Goal: Task Accomplishment & Management: Complete application form

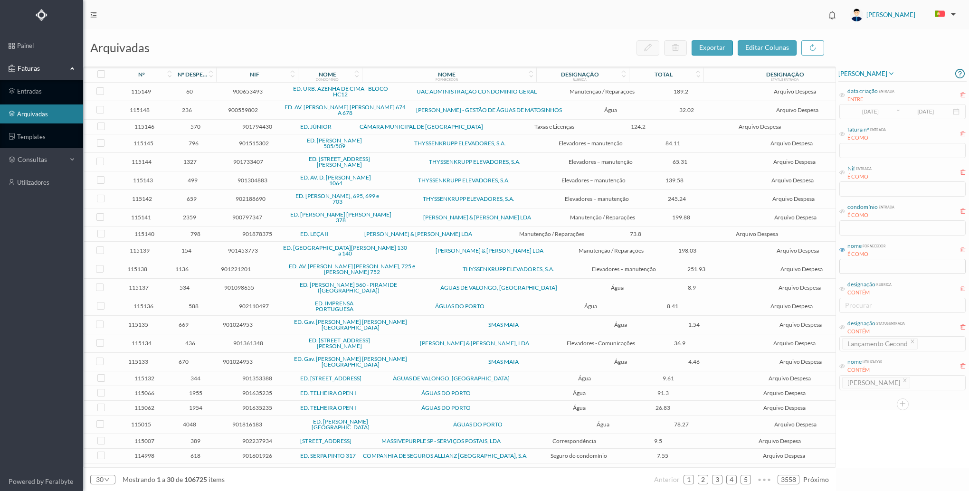
click at [44, 116] on link "arquivadas" at bounding box center [41, 114] width 83 height 19
click at [840, 211] on icon at bounding box center [842, 212] width 6 height 6
click at [848, 224] on input "text" at bounding box center [902, 227] width 126 height 15
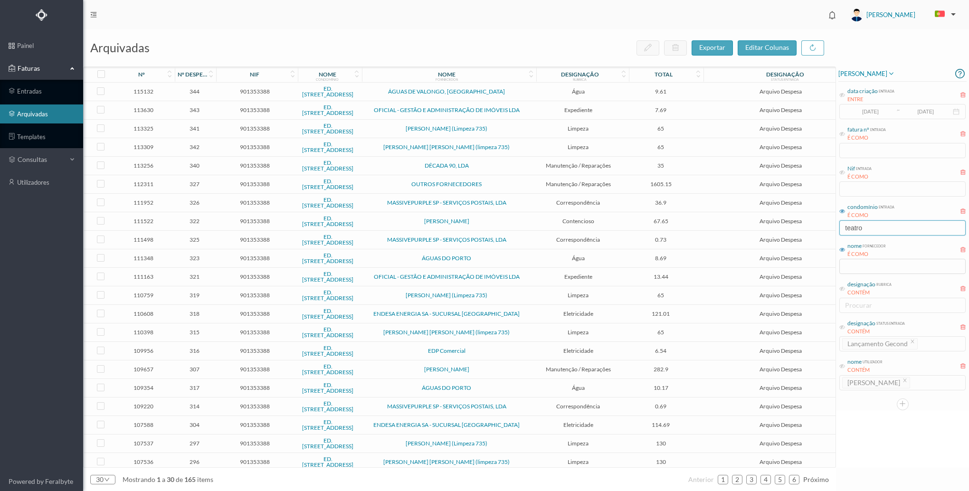
type input "teatro"
drag, startPoint x: 868, startPoint y: 302, endPoint x: 857, endPoint y: 275, distance: 29.4
click at [868, 302] on div "designação rubrica CONTÉM procurar" at bounding box center [903, 296] width 128 height 36
click at [865, 265] on input "text" at bounding box center [902, 266] width 126 height 15
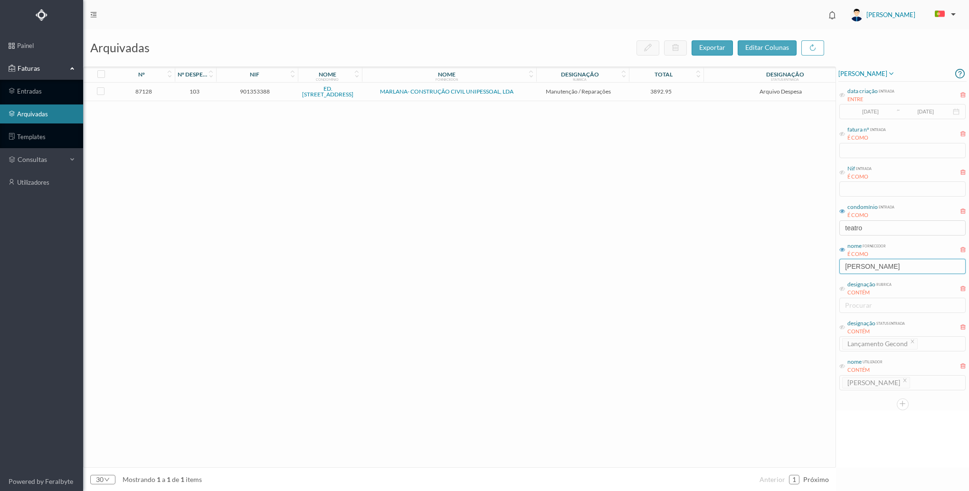
type input "[PERSON_NAME]"
click at [669, 94] on span "3892.95" at bounding box center [660, 91] width 69 height 7
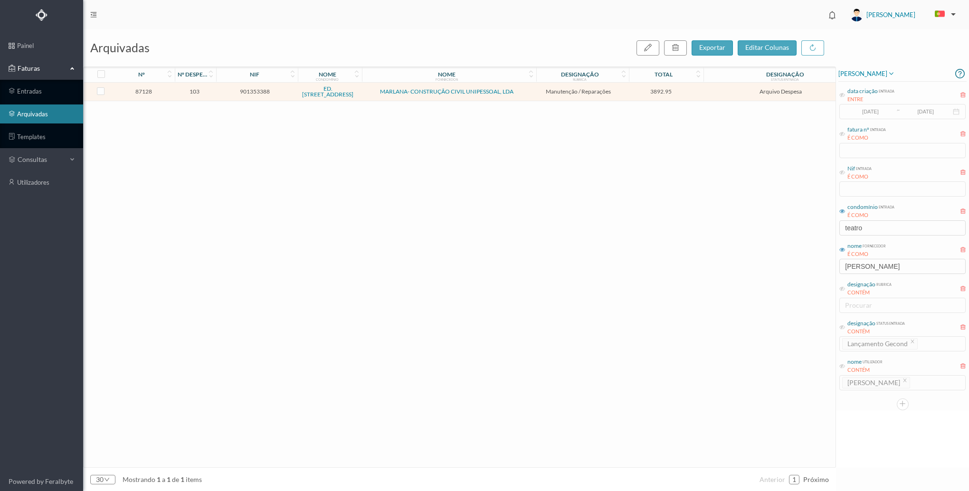
click at [669, 94] on span "3892.95" at bounding box center [660, 91] width 69 height 7
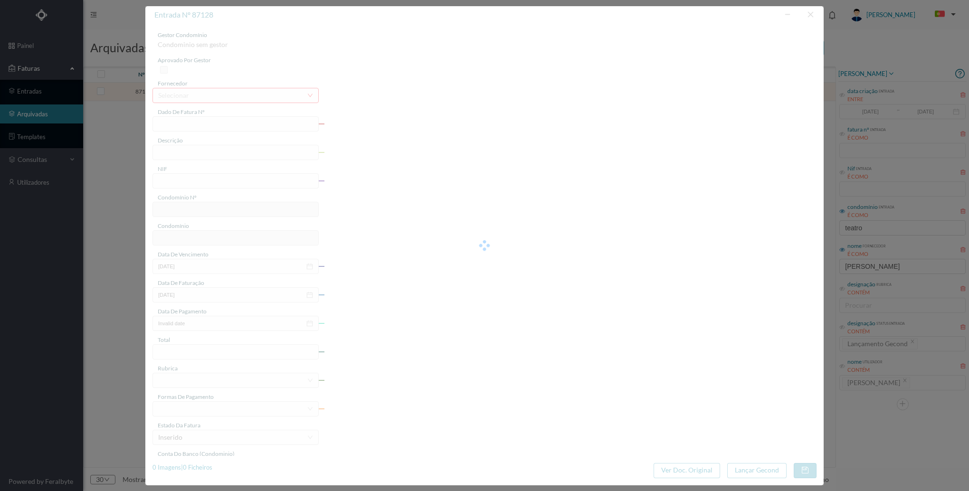
type input "1 2400/000164"
type input "REPARAÇÕES"
type input "901353388"
type input "[DATE]"
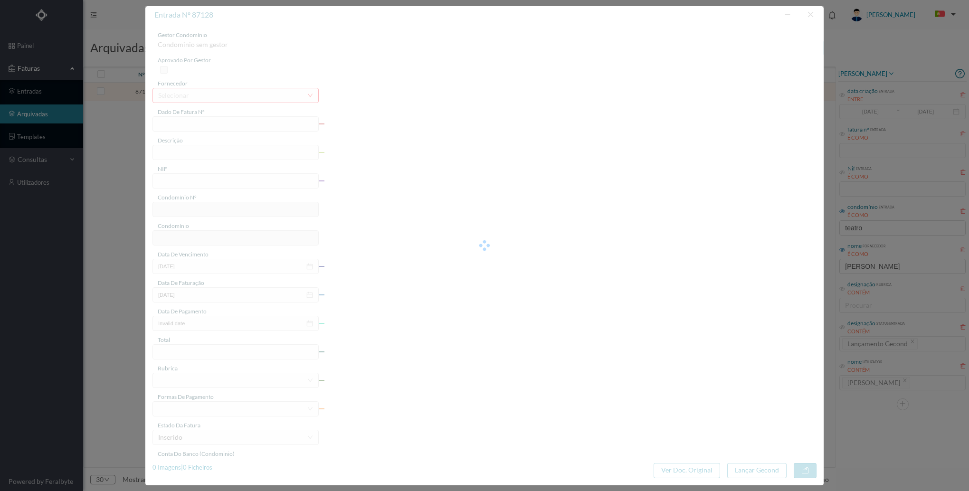
type input "[DATE]"
type input "3892.95"
type input "735"
type input "ED. [STREET_ADDRESS]"
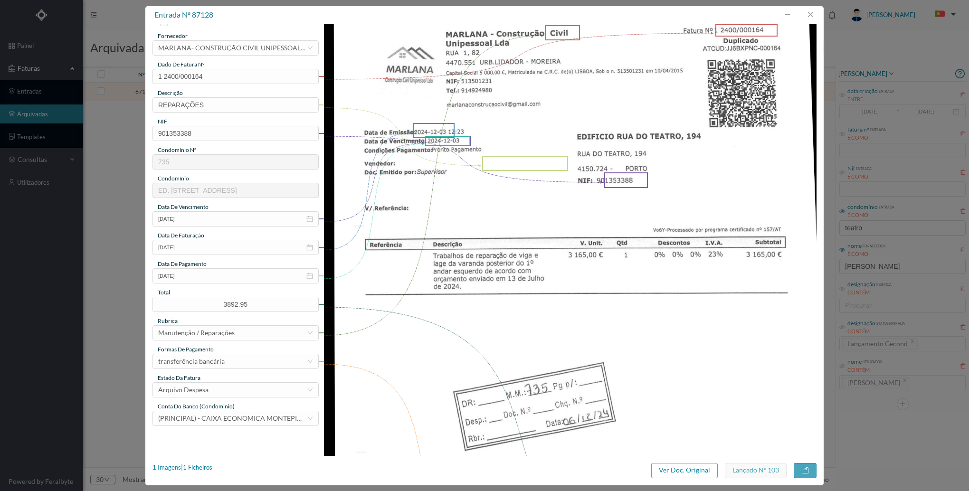
scroll to position [95, 0]
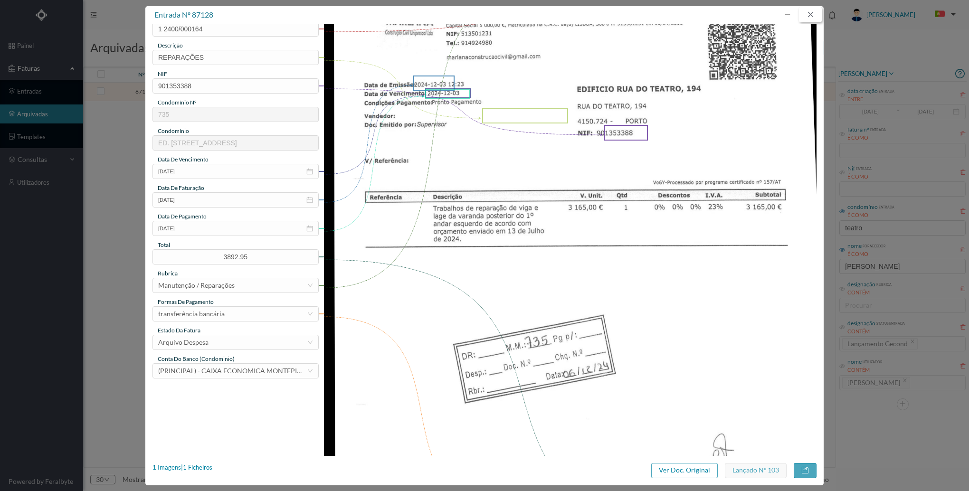
click at [810, 14] on button "button" at bounding box center [810, 14] width 23 height 15
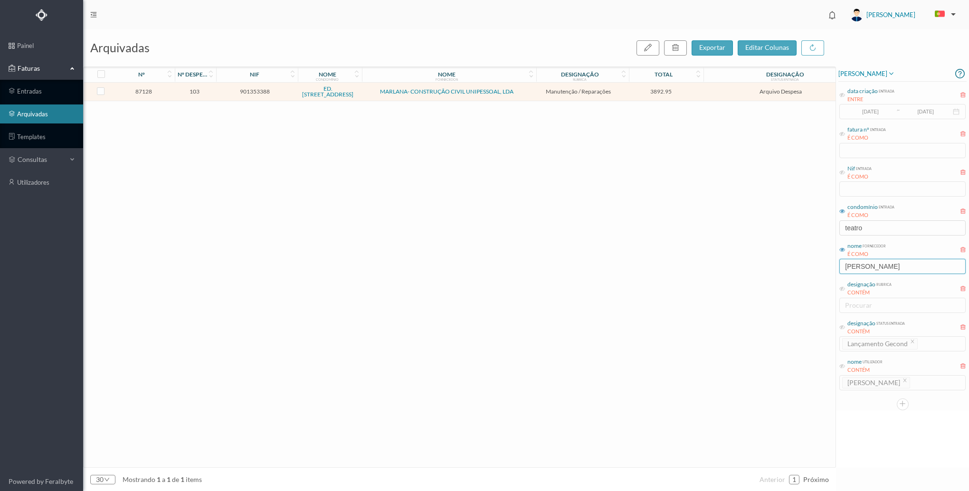
click at [888, 267] on input "[PERSON_NAME]" at bounding box center [902, 266] width 126 height 15
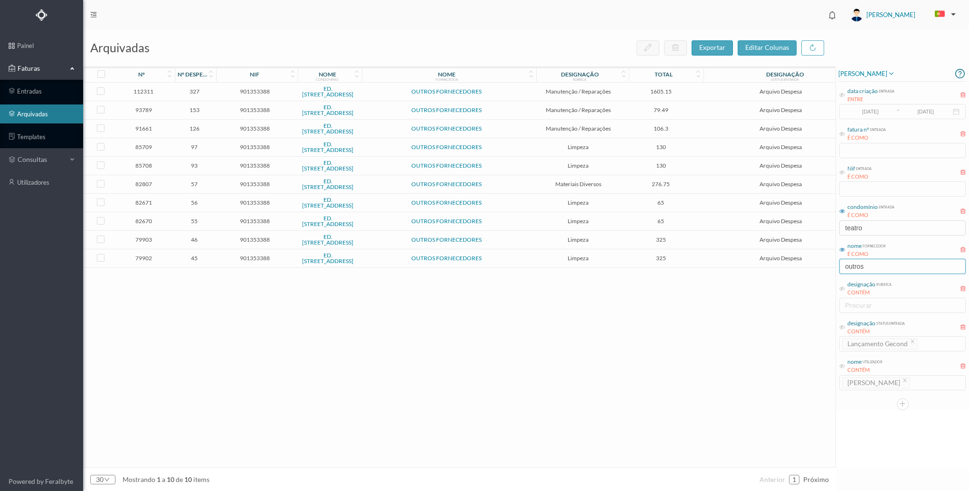
type input "outros"
click at [217, 132] on span "901353388" at bounding box center [255, 128] width 76 height 7
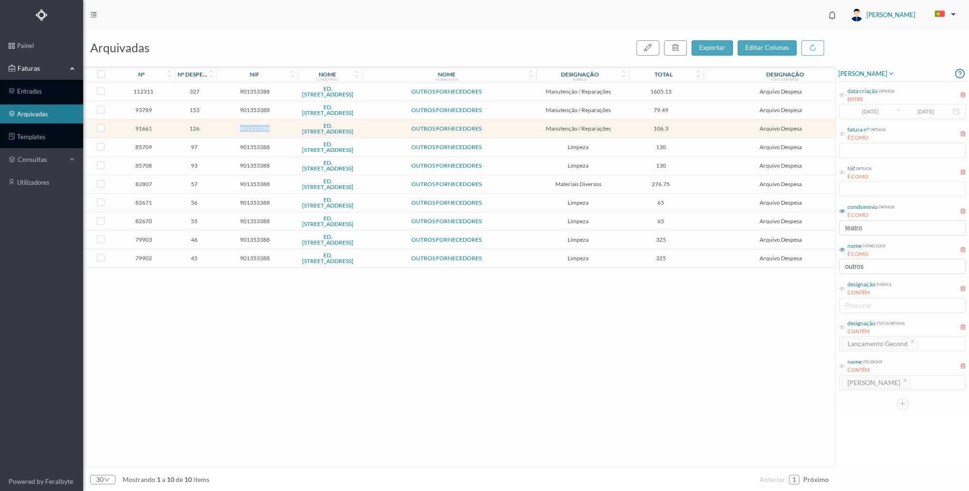
click at [217, 132] on span "901353388" at bounding box center [255, 128] width 76 height 7
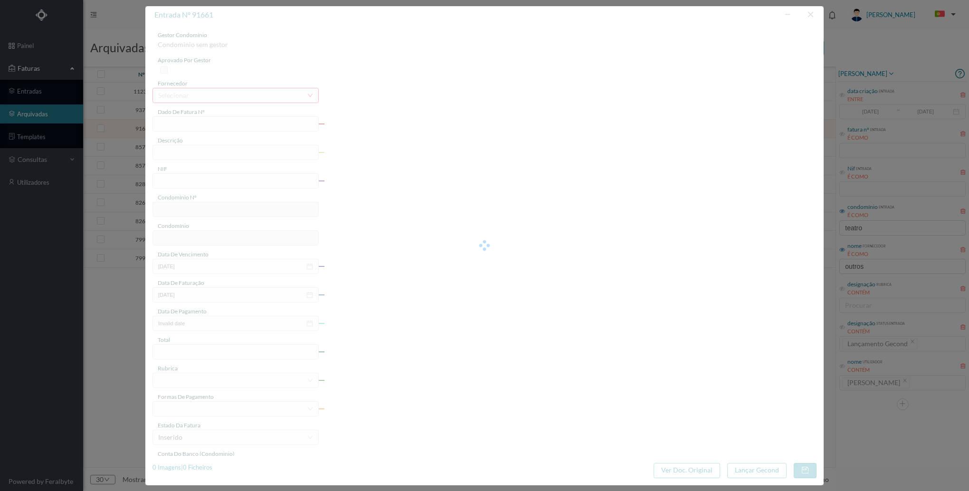
type input "FAC 2024/237"
type input "reparações diversas"
type input "901353388"
type input "[DATE]"
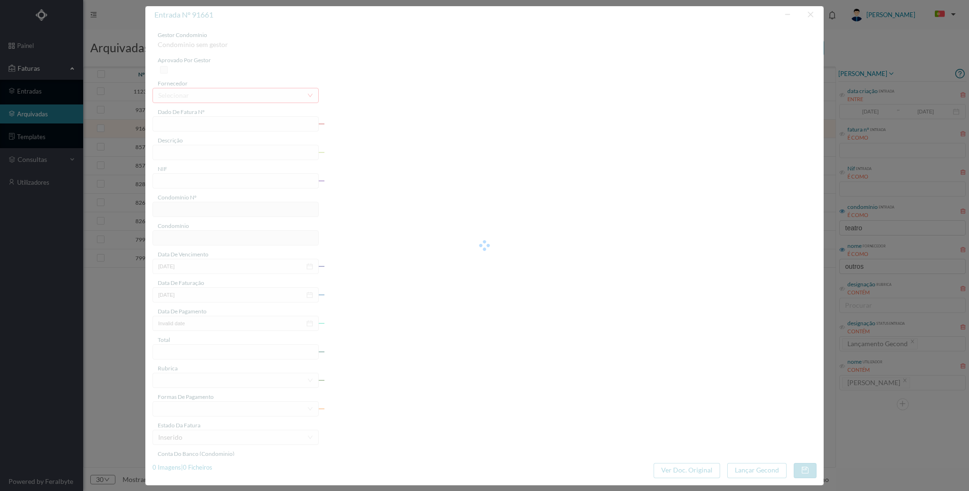
type input "[DATE]"
type input "106.30"
type input "735"
type input "ED. [STREET_ADDRESS]"
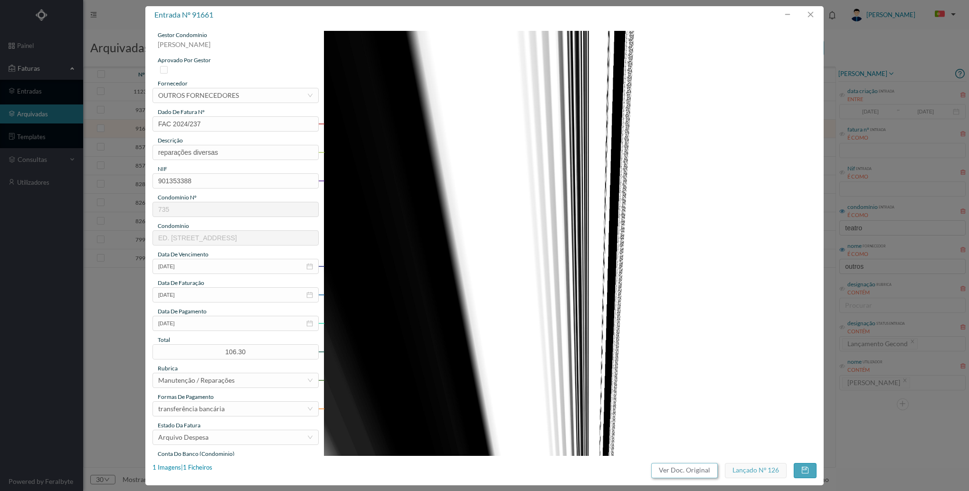
click at [677, 472] on button "Ver Doc. Original" at bounding box center [684, 470] width 67 height 15
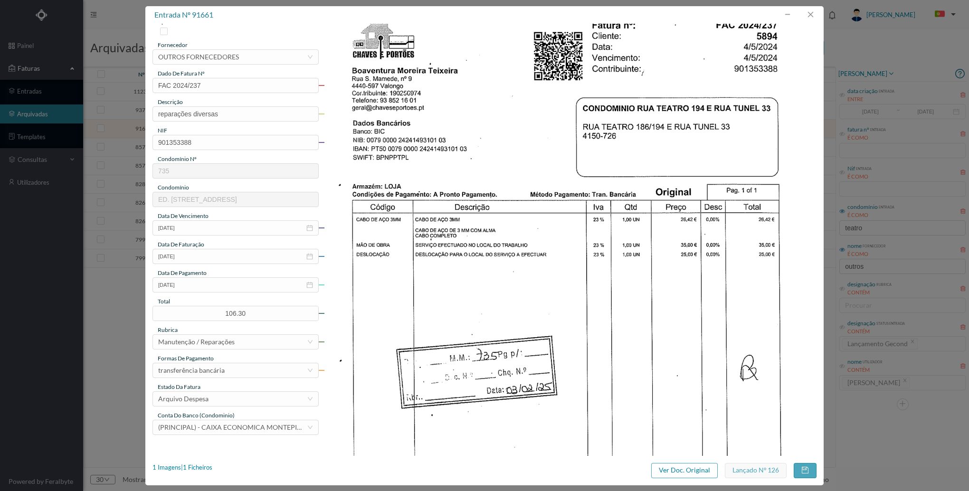
scroll to position [0, 0]
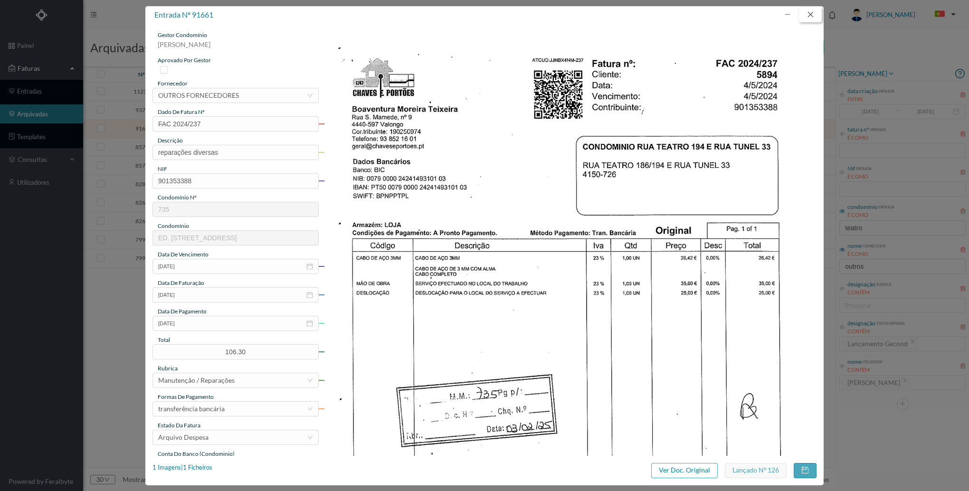
click at [814, 14] on button "button" at bounding box center [810, 14] width 23 height 15
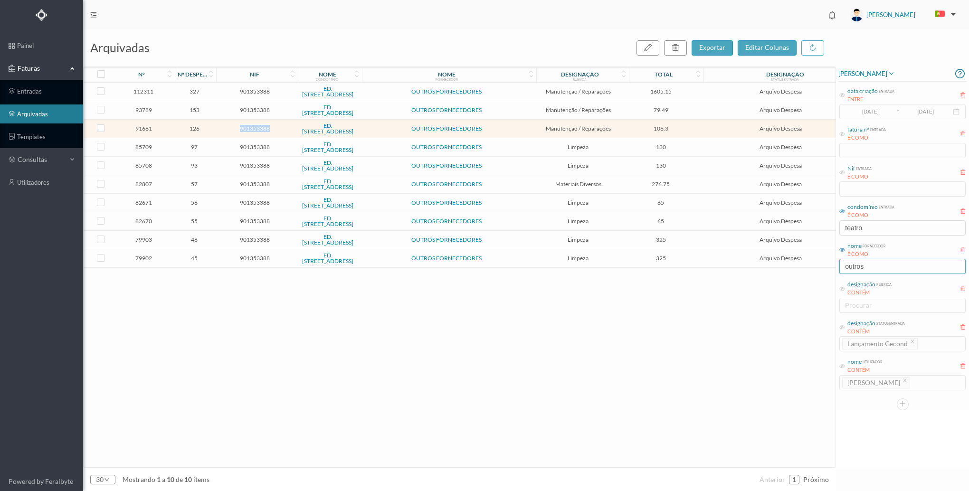
click at [882, 265] on input "outros" at bounding box center [902, 266] width 126 height 15
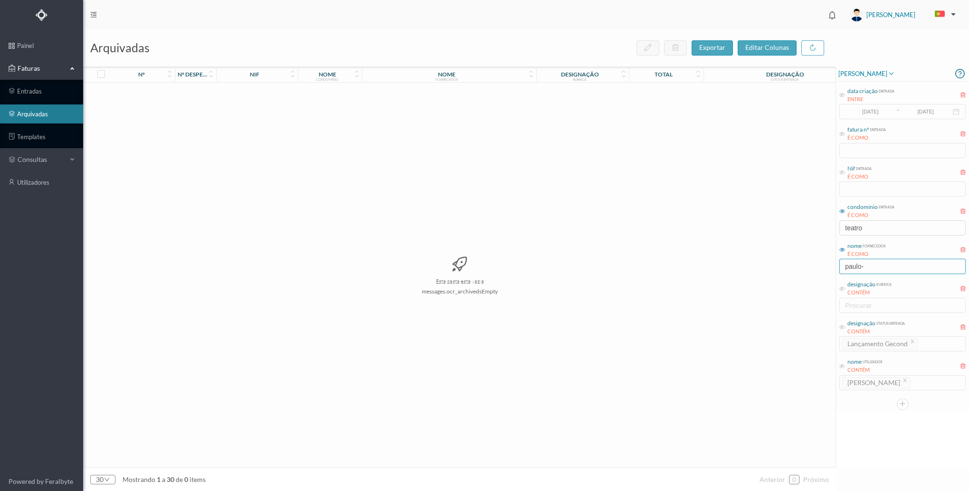
click at [877, 268] on input "paulo-" at bounding box center [902, 266] width 126 height 15
type input "paulo"
click at [401, 80] on div "nome fornecedor" at bounding box center [449, 75] width 174 height 16
click at [401, 80] on div "nome fornecedor" at bounding box center [449, 74] width 174 height 13
click at [401, 87] on td "[PERSON_NAME]" at bounding box center [447, 92] width 172 height 19
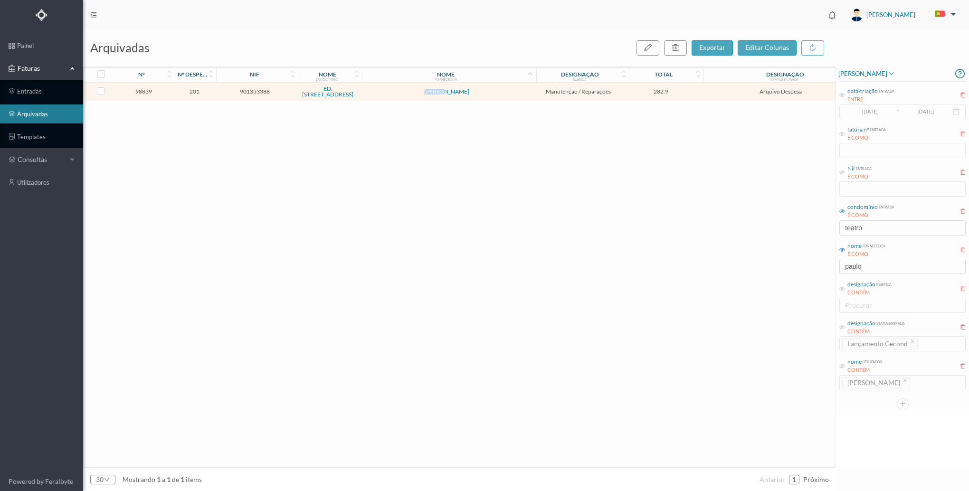
click at [401, 87] on td "[PERSON_NAME]" at bounding box center [447, 92] width 172 height 19
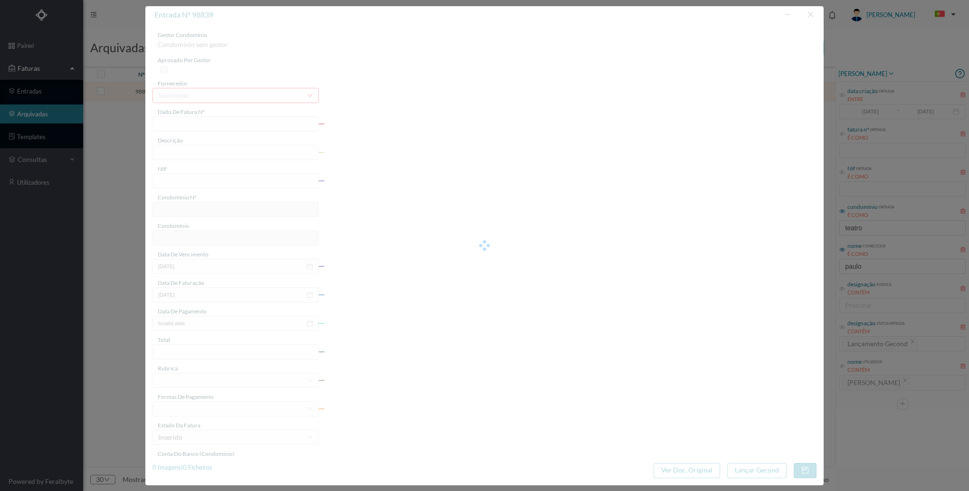
type input "FT 2023/436"
type input "Vedações e manutenção de claraboia"
type input "901353388"
type input "[DATE]"
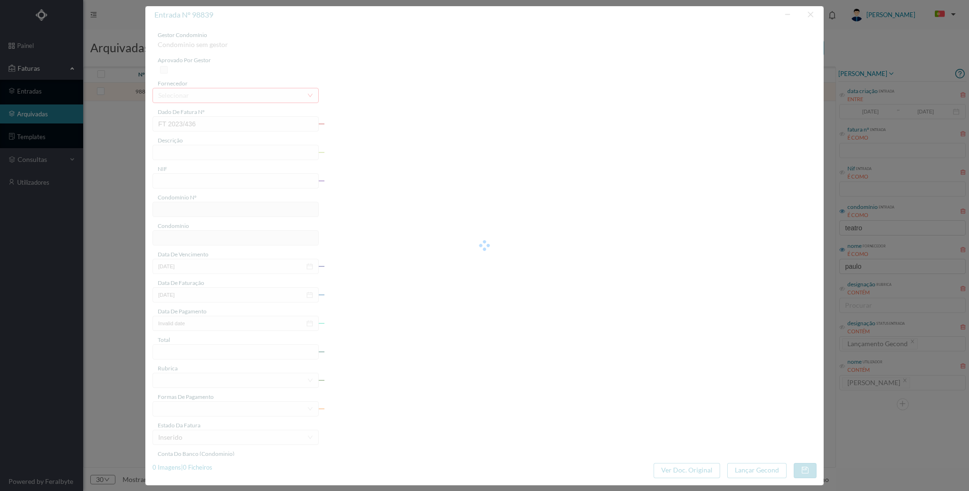
type input "[DATE]"
type input "282.90"
type input "735"
type input "ED. [STREET_ADDRESS]"
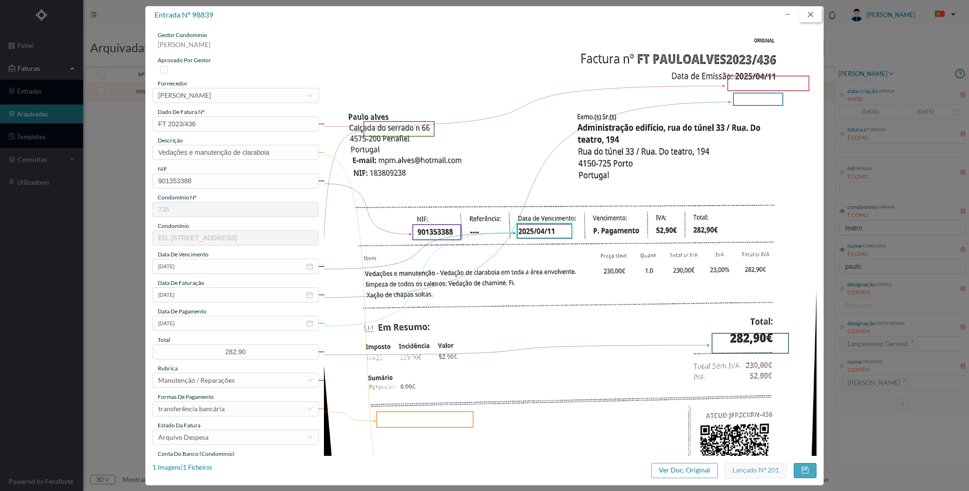
click at [804, 15] on button "button" at bounding box center [810, 14] width 23 height 15
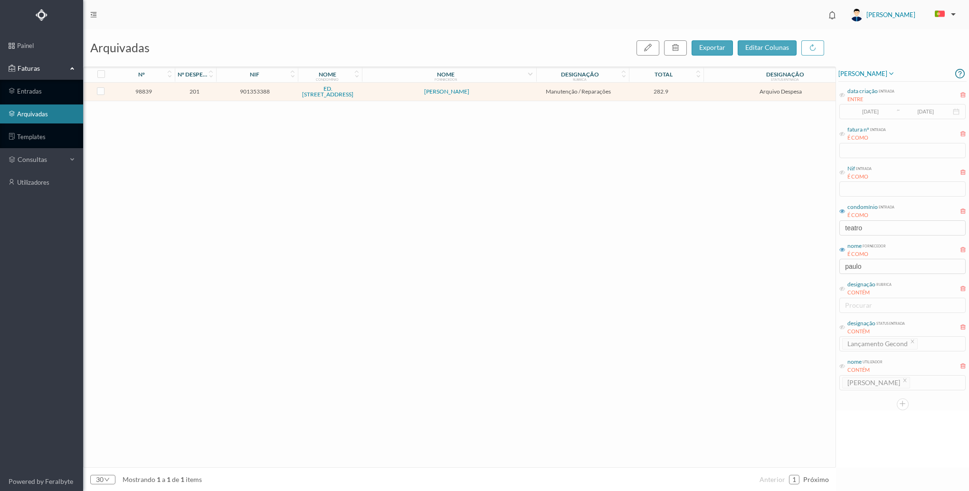
click at [808, 12] on header "[PERSON_NAME]" at bounding box center [526, 14] width 886 height 29
click at [873, 268] on input "paulo" at bounding box center [902, 266] width 126 height 15
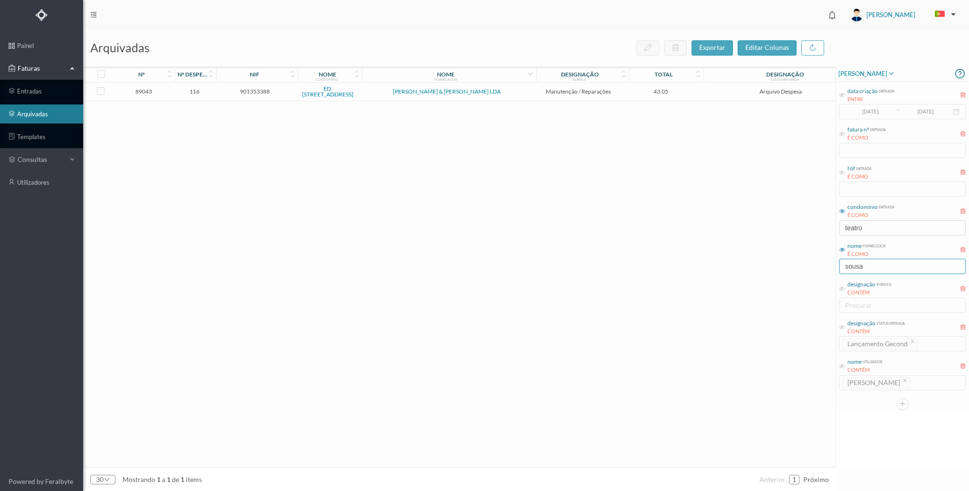
type input "sousa"
click at [391, 93] on span "[PERSON_NAME] & [PERSON_NAME] LDA" at bounding box center [446, 92] width 167 height 6
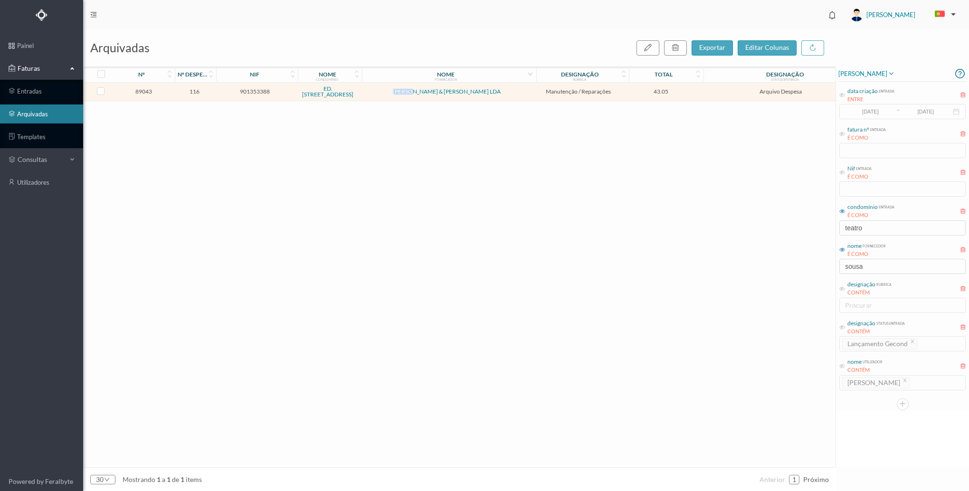
click at [391, 93] on span "[PERSON_NAME] & [PERSON_NAME] LDA" at bounding box center [446, 92] width 167 height 6
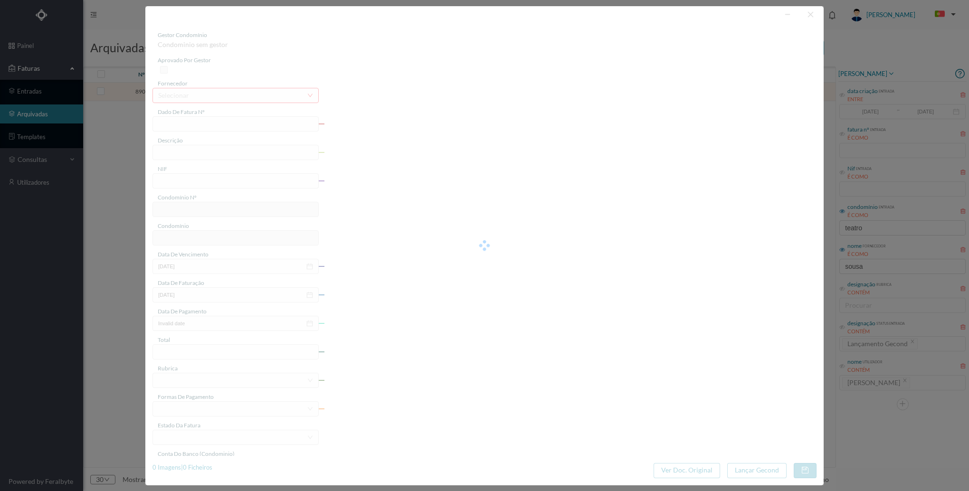
type input "FT FA.2024/751"
type input "reparações diversas"
type input "901353388"
type input "[DATE]"
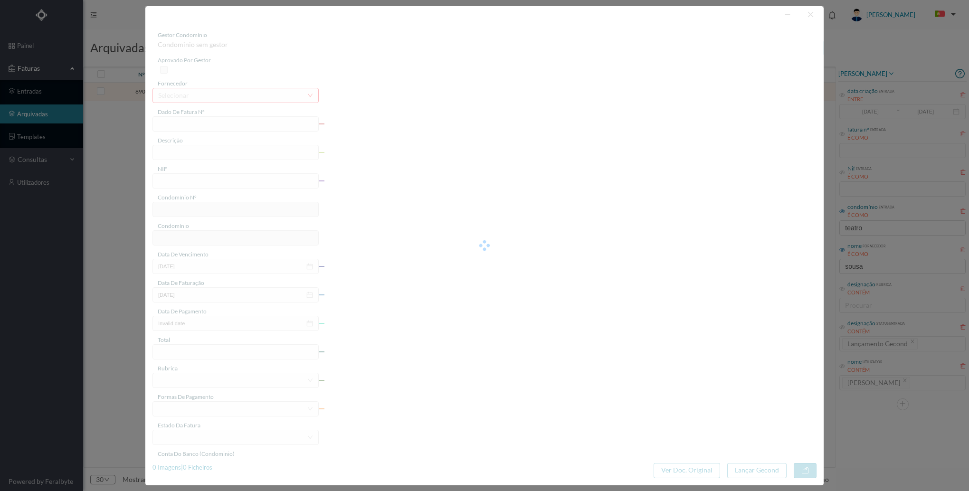
type input "[DATE]"
type input "43.05"
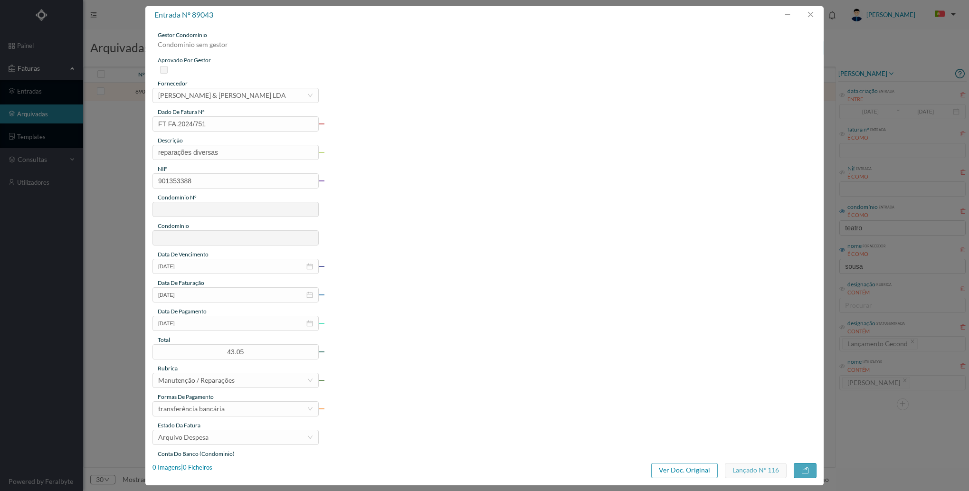
type input "735"
type input "ED. [STREET_ADDRESS]"
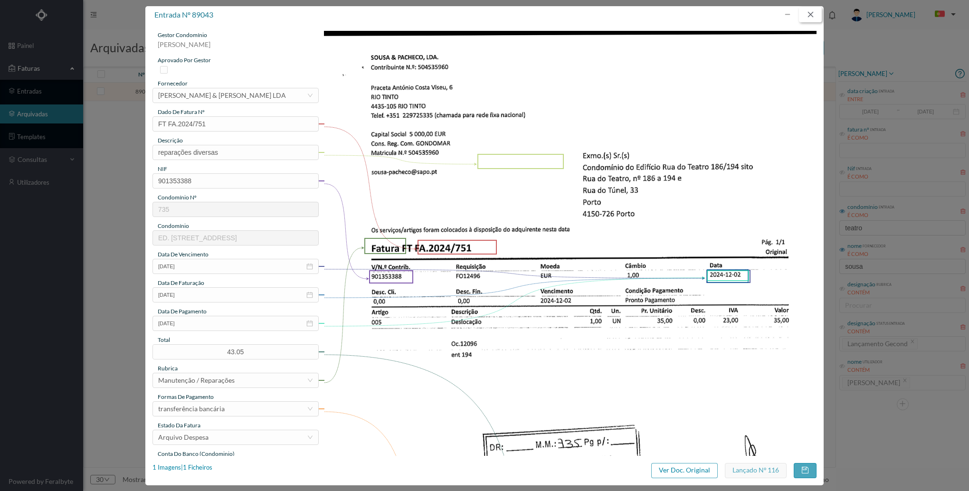
click at [807, 15] on button "button" at bounding box center [810, 14] width 23 height 15
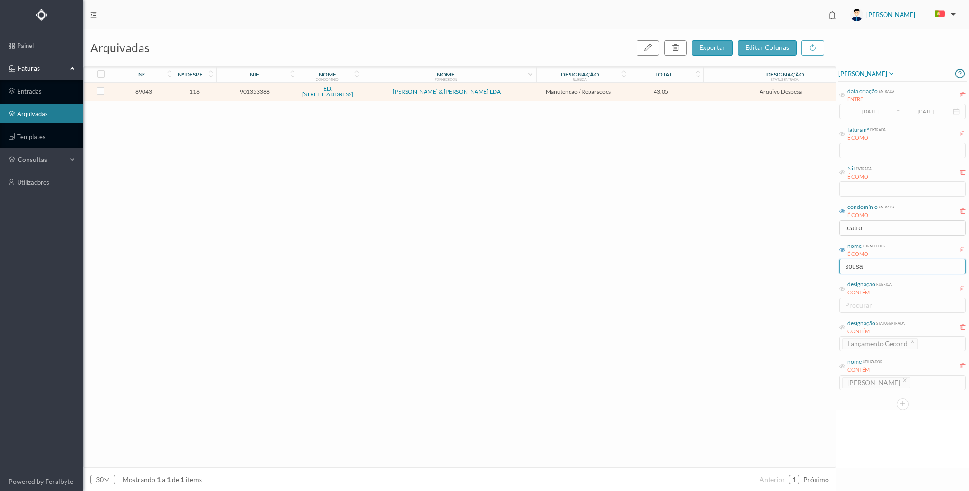
click at [900, 261] on input "sousa" at bounding box center [902, 266] width 126 height 15
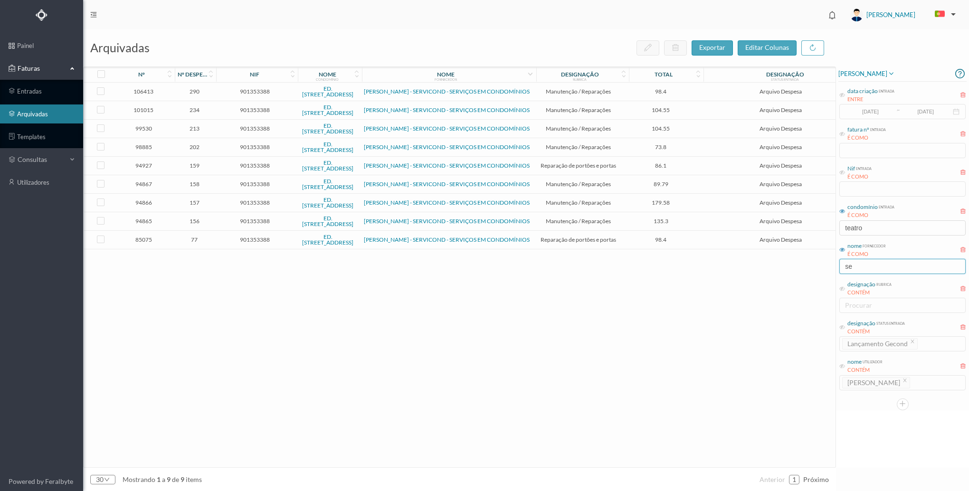
type input "s"
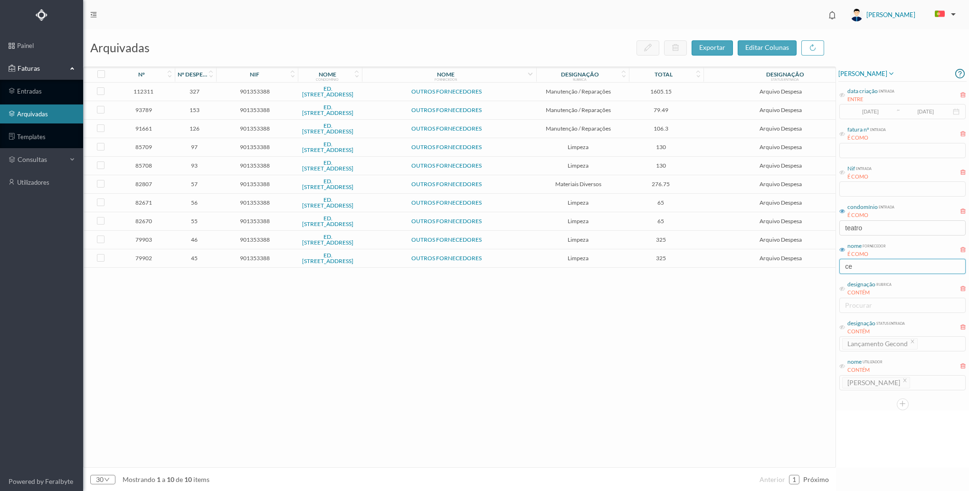
type input "c"
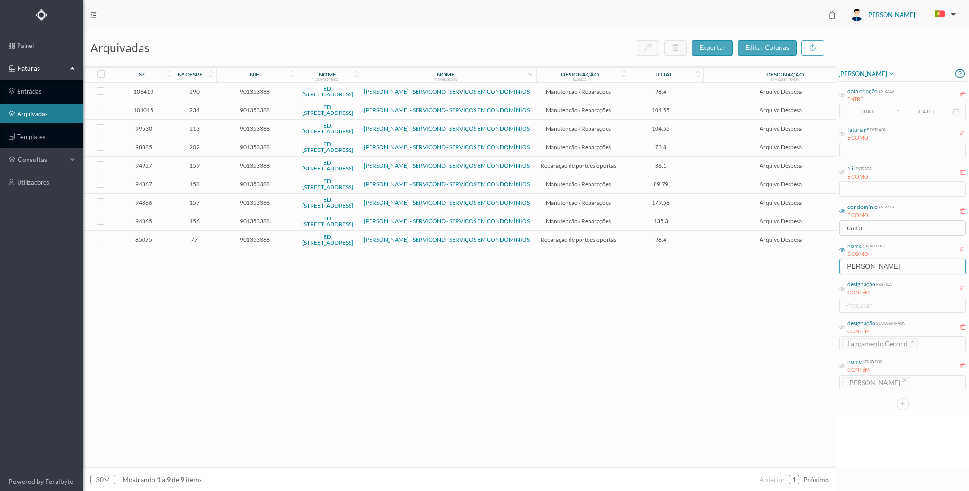
type input "[PERSON_NAME]"
click at [193, 221] on span "156" at bounding box center [194, 221] width 36 height 7
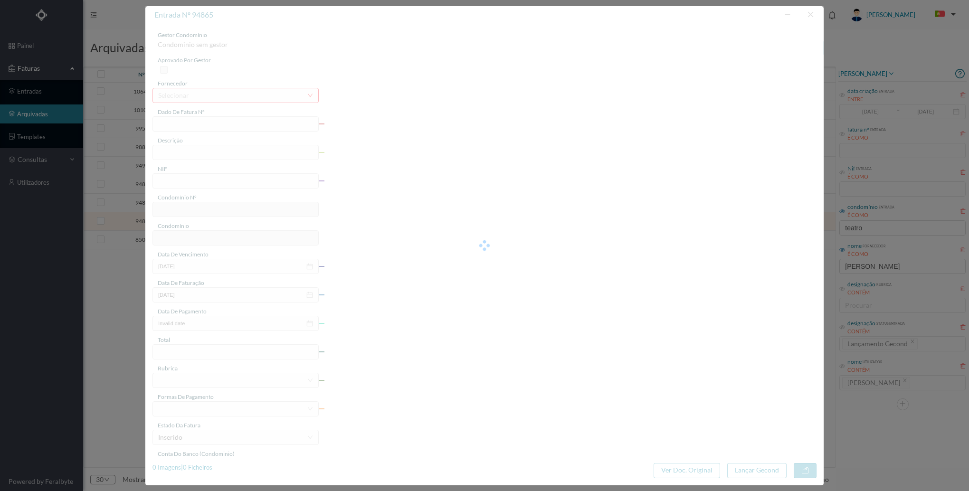
type input "FT FR.2025/2053"
type input "Substituir passador"
type input "901353388"
type input "[DATE]"
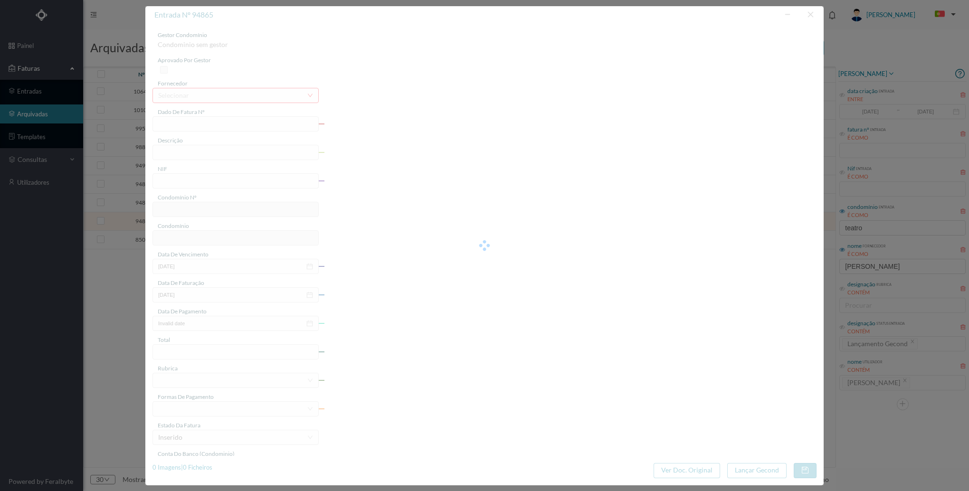
type input "[DATE]"
type input "135.30"
type input "735"
type input "ED. [STREET_ADDRESS]"
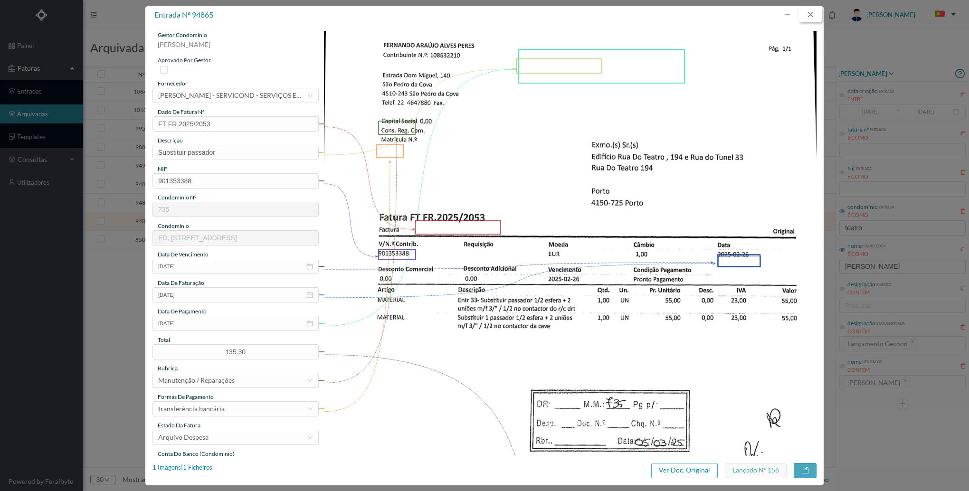
click at [819, 16] on button "button" at bounding box center [810, 14] width 23 height 15
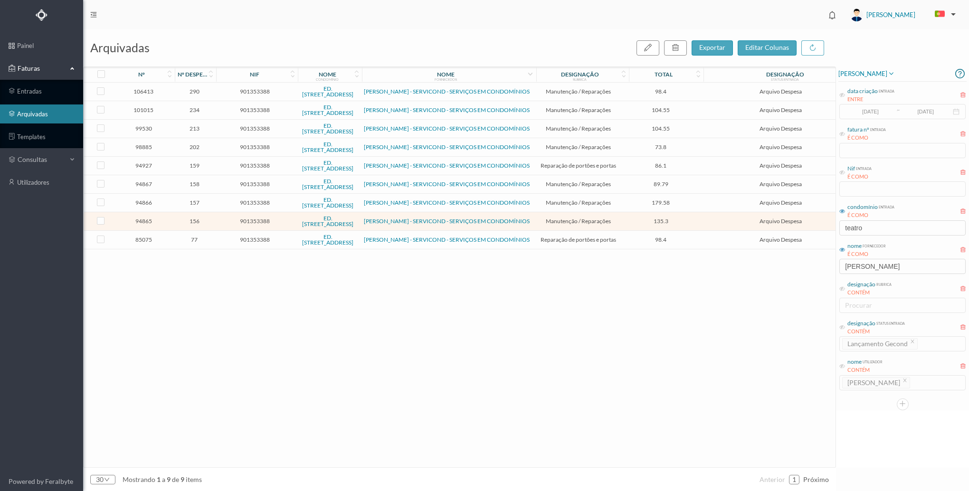
click at [217, 203] on span "901353388" at bounding box center [255, 202] width 76 height 7
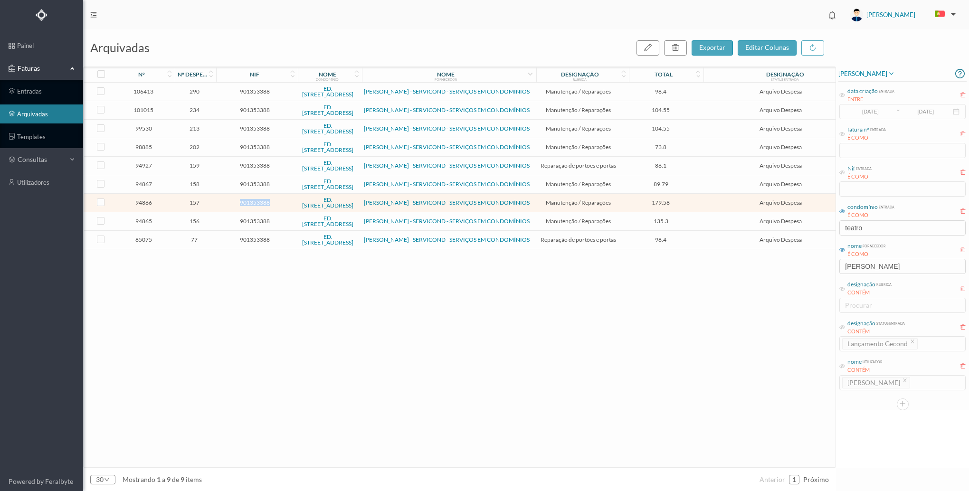
click at [217, 203] on span "901353388" at bounding box center [255, 202] width 76 height 7
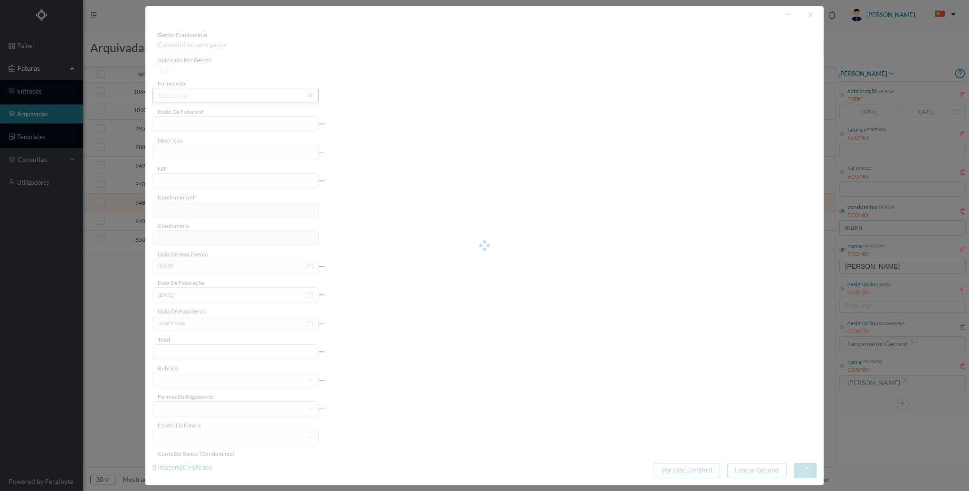
type input "FT FR.2025/2082"
type input "colocar betoneira nova"
type input "901353388"
type input "[DATE]"
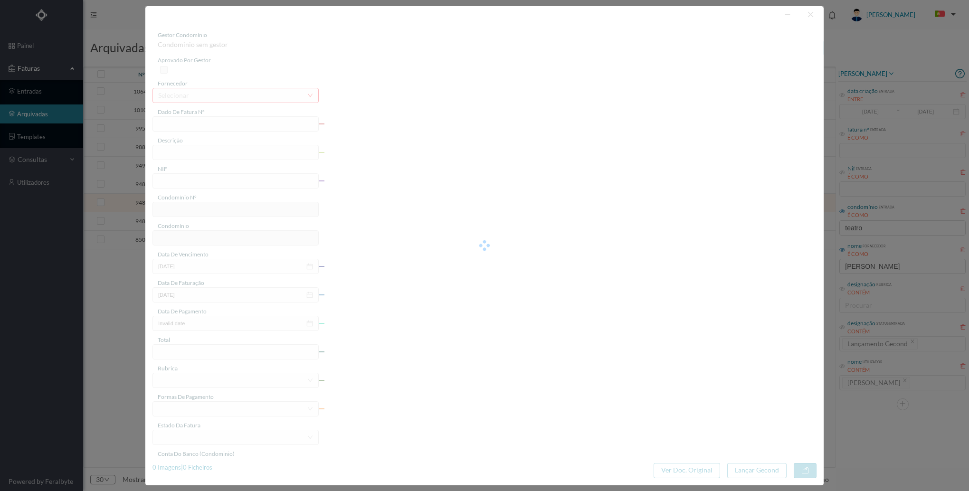
type input "[DATE]"
type input "179.58"
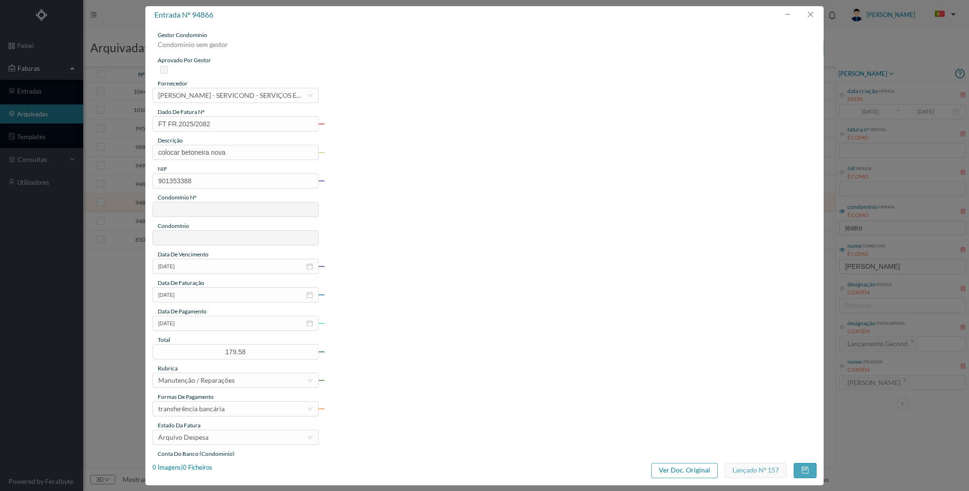
type input "735"
type input "ED. [STREET_ADDRESS]"
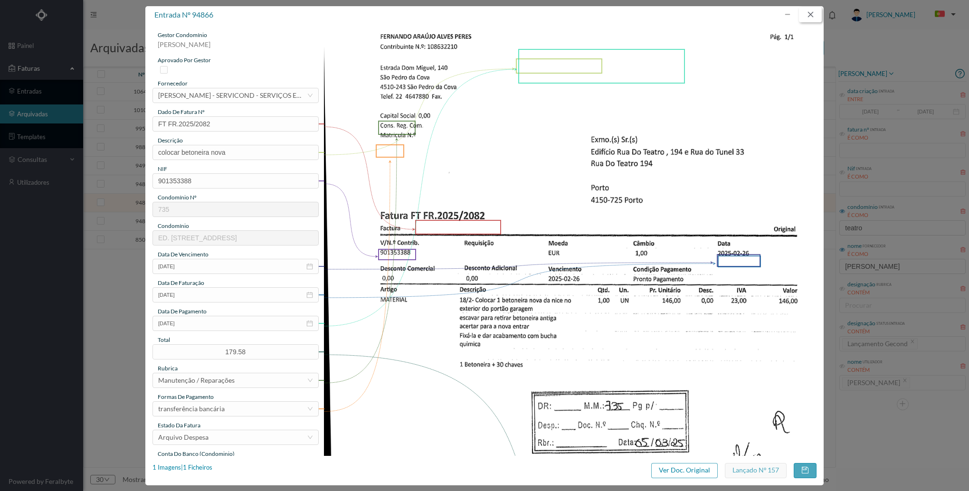
drag, startPoint x: 808, startPoint y: 16, endPoint x: 814, endPoint y: 27, distance: 11.9
click at [808, 16] on button "button" at bounding box center [810, 14] width 23 height 15
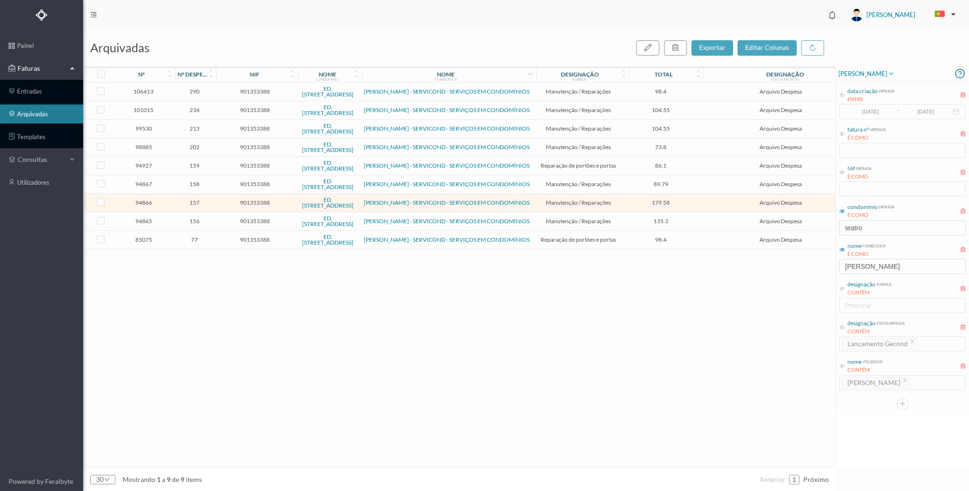
click at [202, 107] on td "234" at bounding box center [194, 110] width 41 height 19
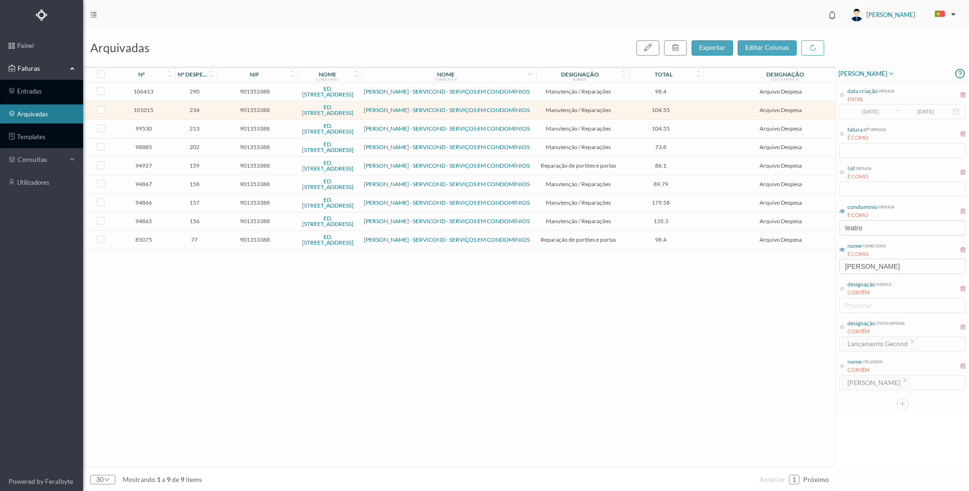
click at [202, 107] on td "234" at bounding box center [194, 110] width 41 height 19
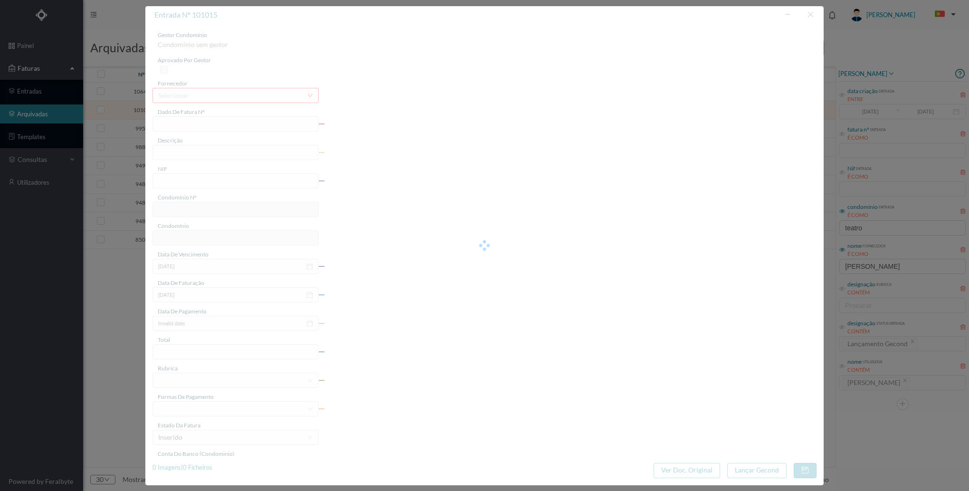
type input "FT FR.2025/2330"
type input "Célula caida com fios traçados"
type input "901353388"
type input "[DATE]"
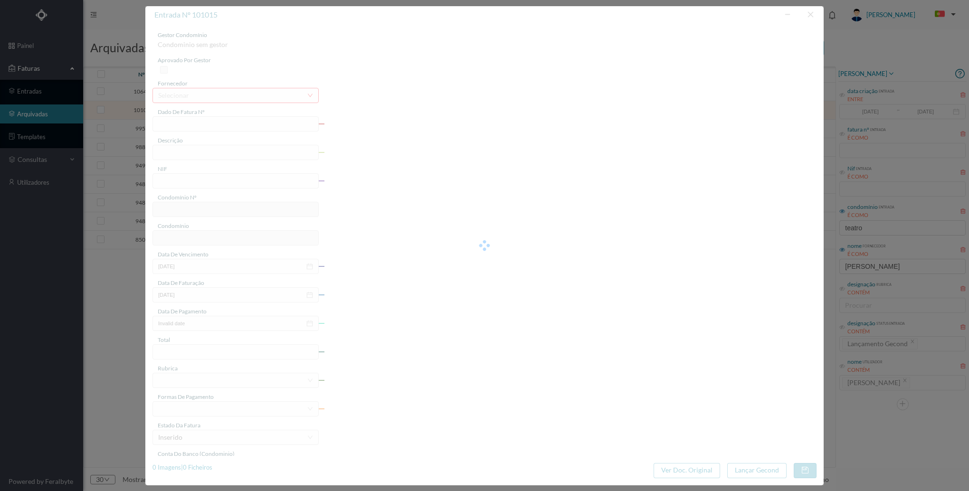
type input "[DATE]"
type input "104.55"
type input "735"
type input "ED. [STREET_ADDRESS]"
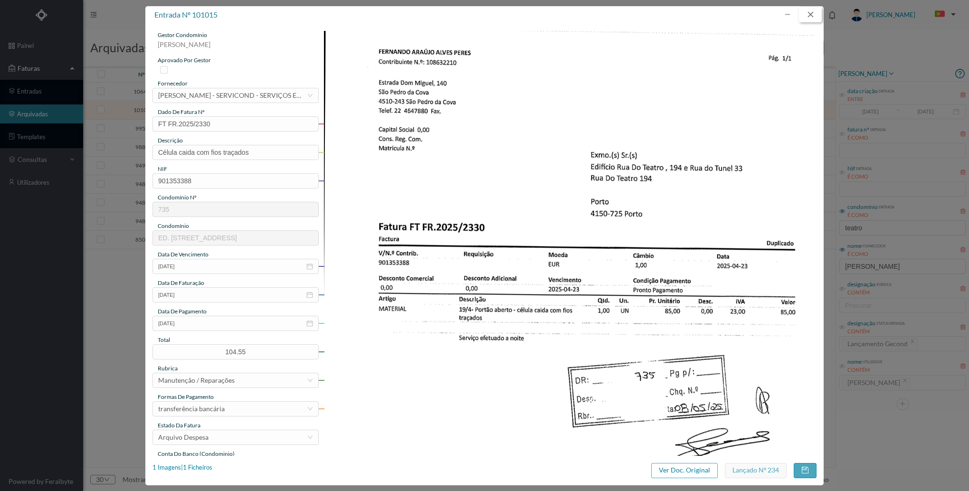
click at [810, 12] on button "button" at bounding box center [810, 14] width 23 height 15
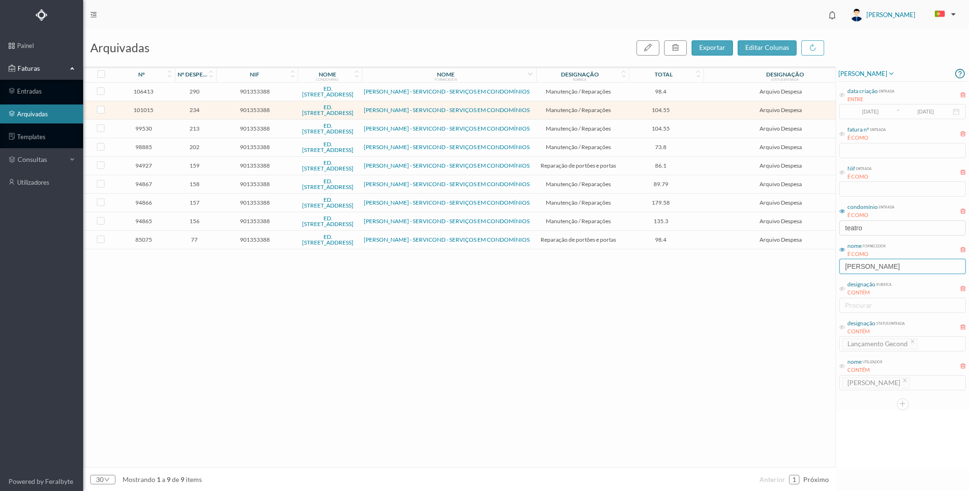
click at [887, 266] on input "[PERSON_NAME]" at bounding box center [902, 266] width 126 height 15
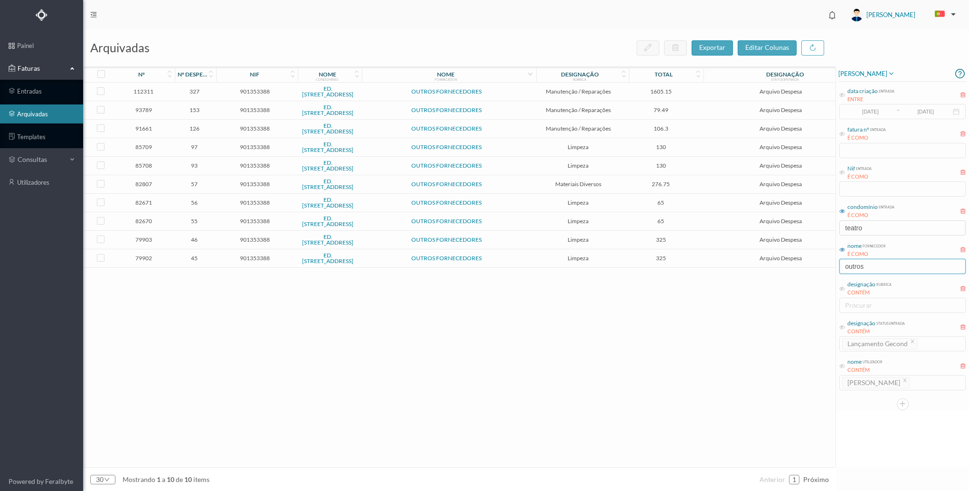
type input "outros"
click at [217, 186] on span "901353388" at bounding box center [255, 184] width 76 height 7
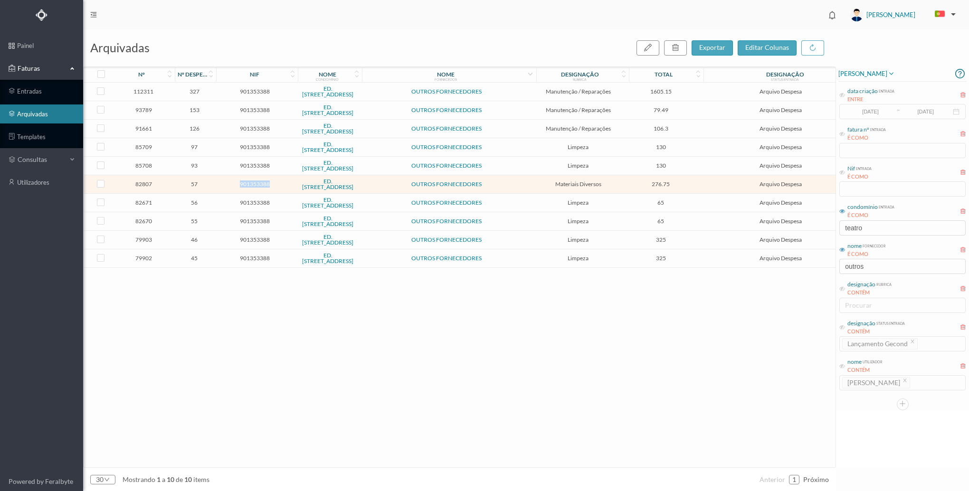
click at [217, 186] on span "901353388" at bounding box center [255, 184] width 76 height 7
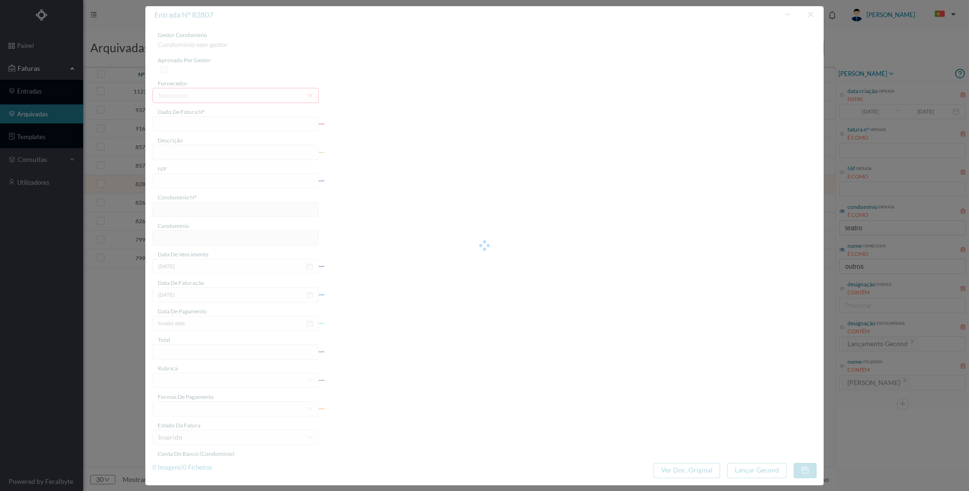
type input "FA.2024/103"
type input "vidro float 04 mm incolor e foscagem listado"
type input "901353388"
type input "[DATE]"
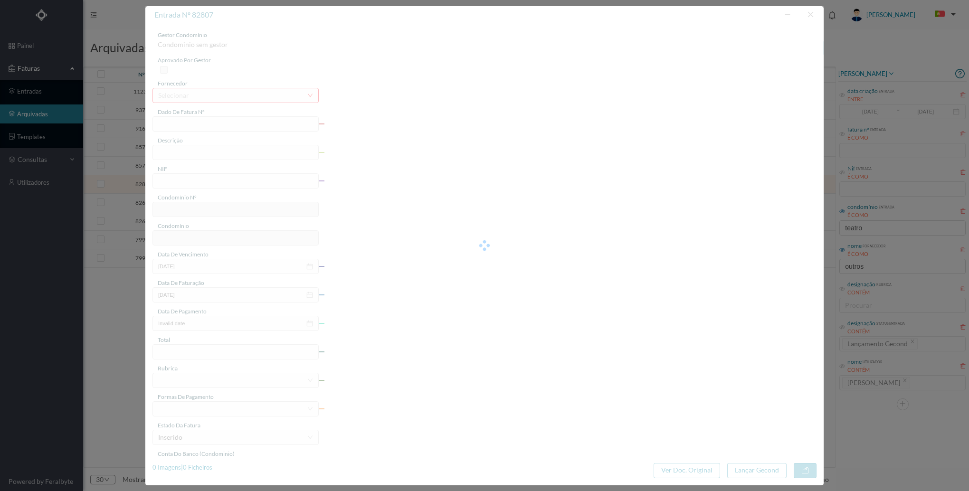
type input "[DATE]"
type input "276.75"
type input "735"
type input "ED. [STREET_ADDRESS]"
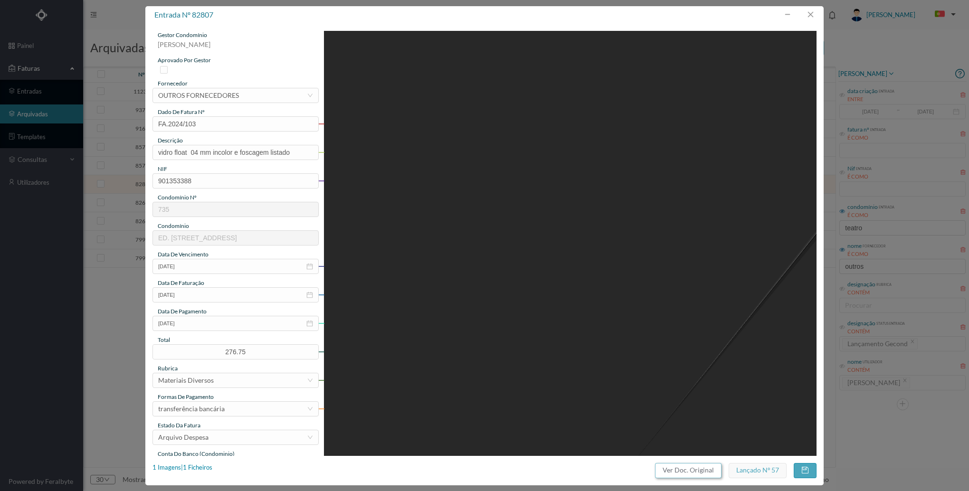
click at [712, 476] on button "Ver Doc. Original" at bounding box center [688, 470] width 67 height 15
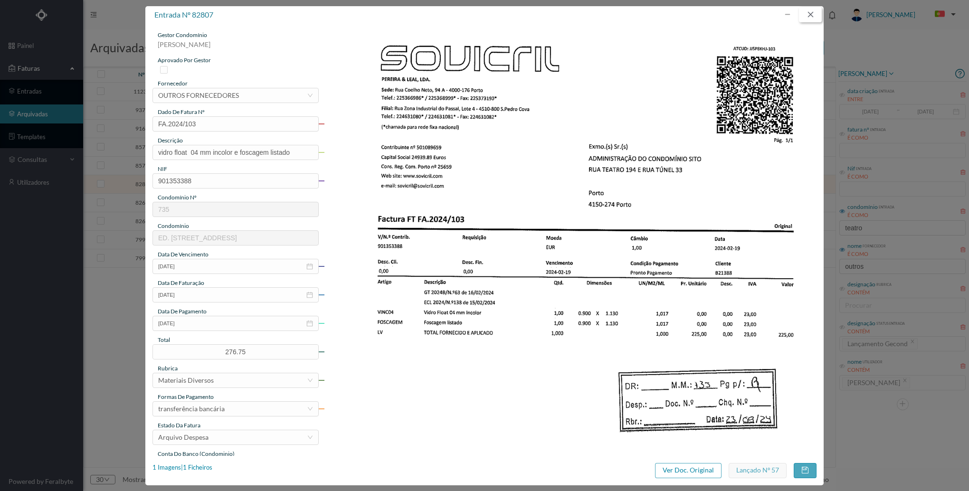
click at [816, 13] on button "button" at bounding box center [810, 14] width 23 height 15
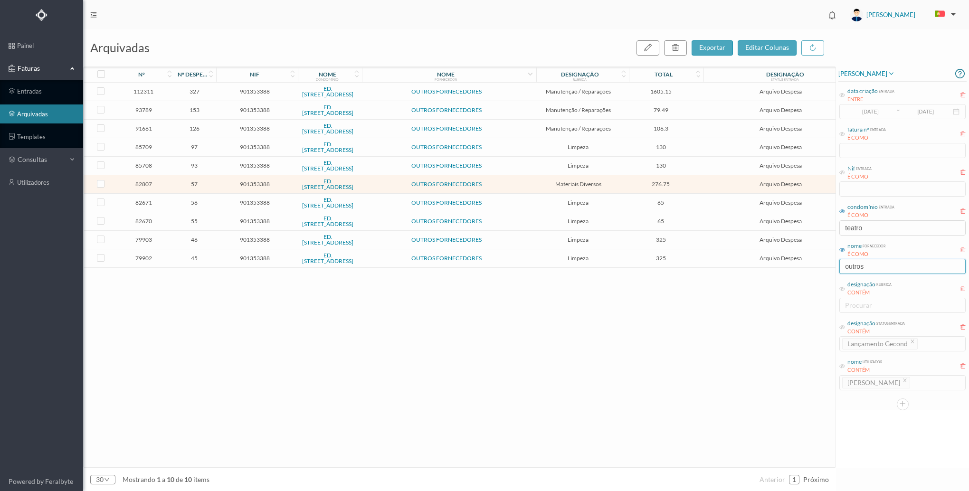
drag, startPoint x: 865, startPoint y: 266, endPoint x: 764, endPoint y: 270, distance: 100.8
click at [764, 270] on div "arquivadas exportar editar colunas nº nº despesa nif nome condomínio nome forne…" at bounding box center [526, 260] width 886 height 462
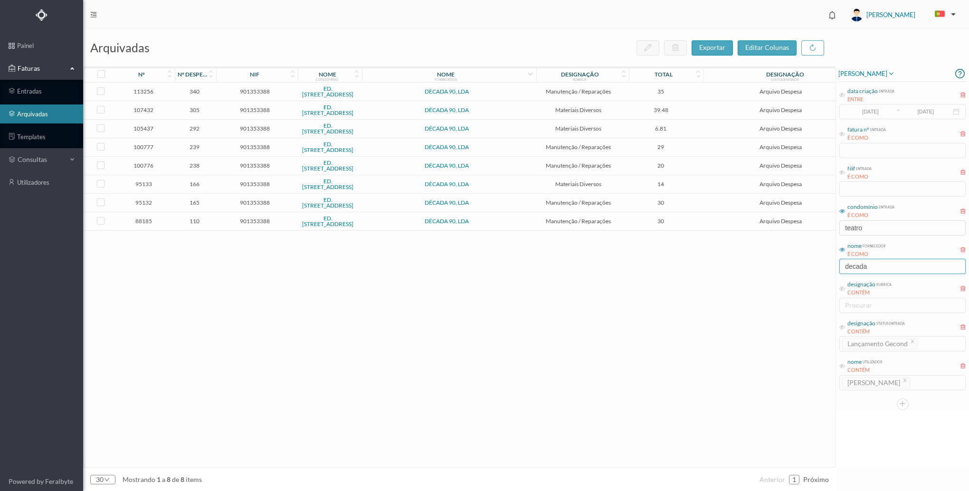
type input "decada"
click at [201, 183] on td "166" at bounding box center [194, 184] width 41 height 19
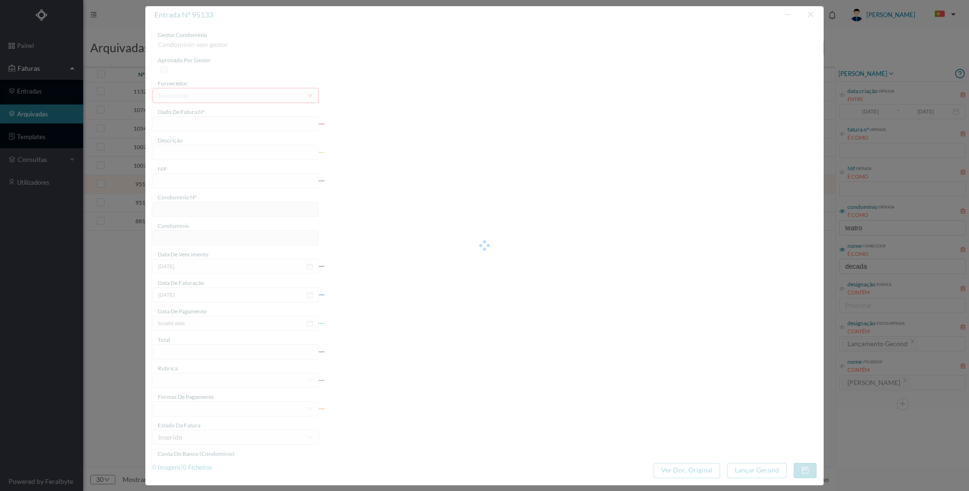
type input "FT 2025A1/218"
type input "MATERIAIS DIVERSOS"
type input "901353388"
type input "[DATE]"
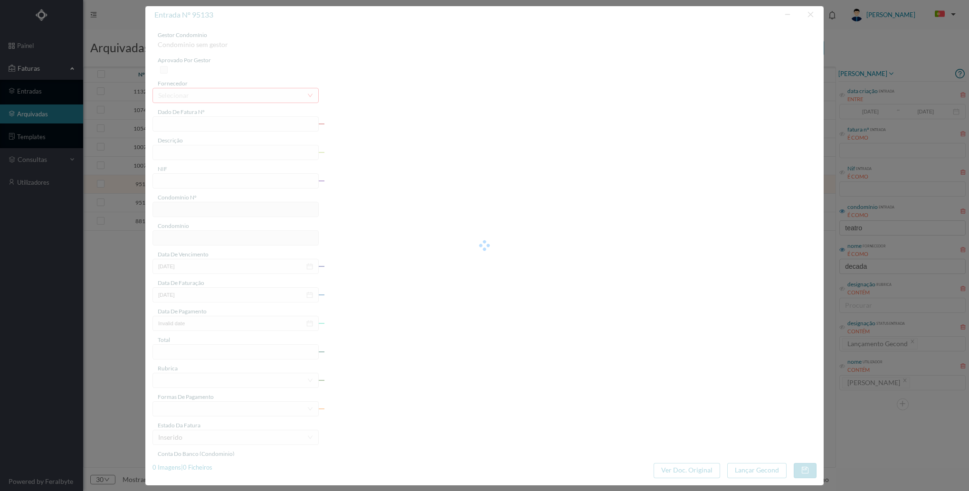
type input "[DATE]"
type input "14.00"
type input "735"
type input "ED. [STREET_ADDRESS]"
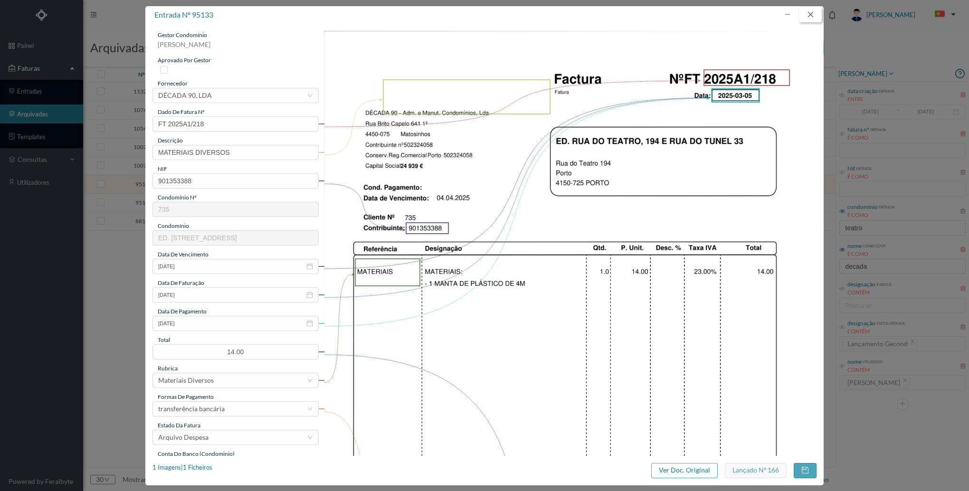
click at [803, 11] on button "button" at bounding box center [810, 14] width 23 height 15
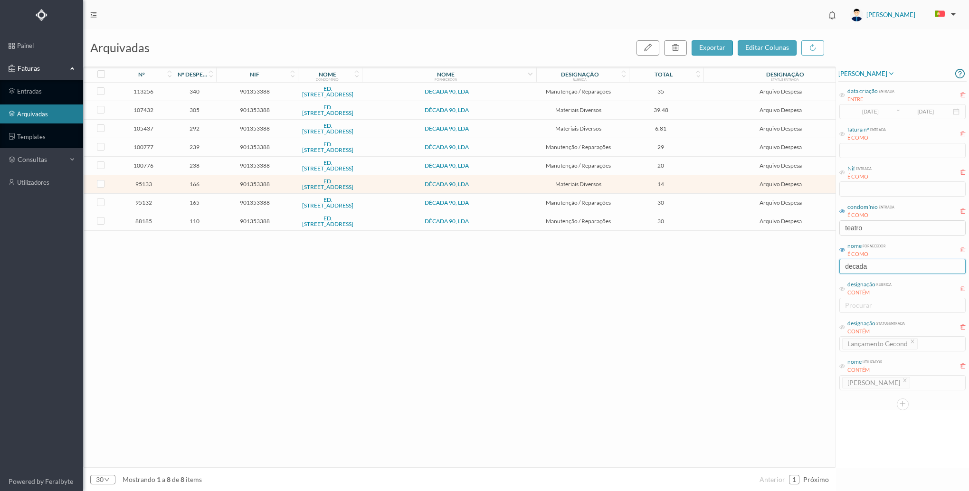
click at [904, 267] on input "decada" at bounding box center [902, 266] width 126 height 15
type input "rms"
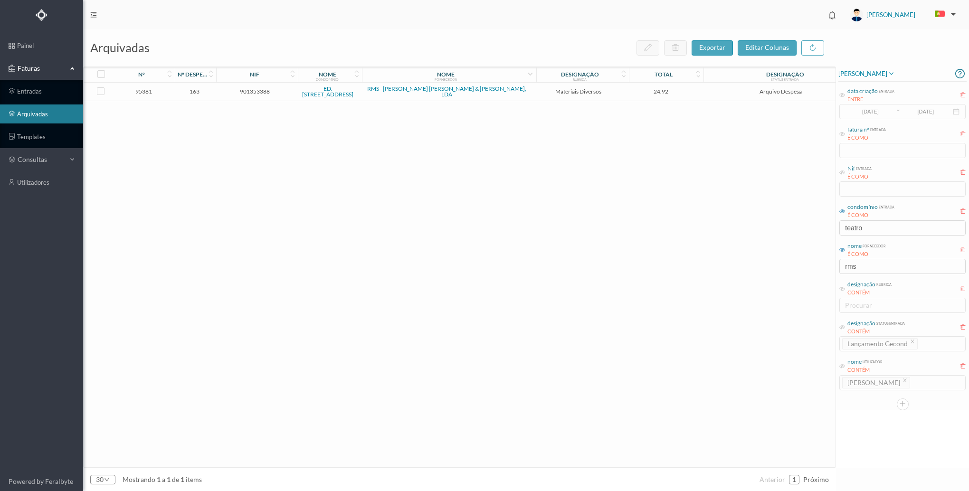
click at [630, 96] on td "24.92" at bounding box center [661, 92] width 74 height 19
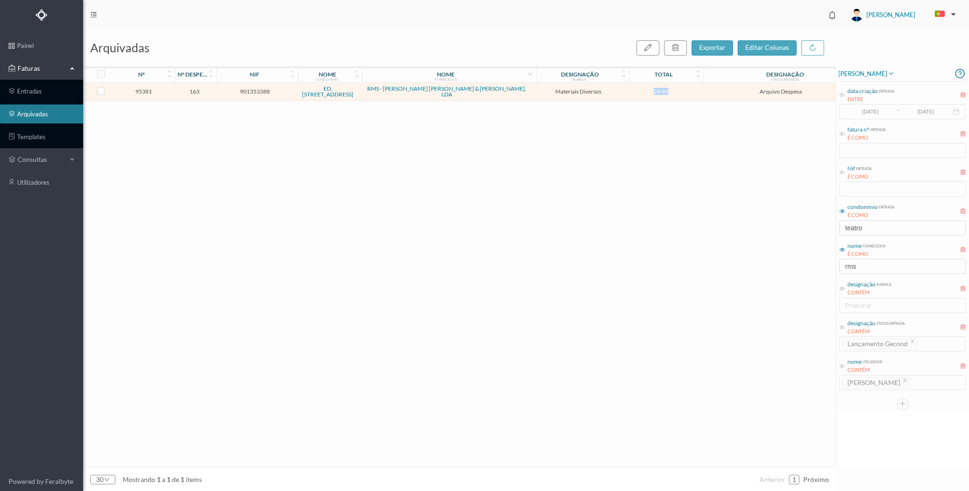
click at [630, 96] on td "24.92" at bounding box center [661, 92] width 74 height 19
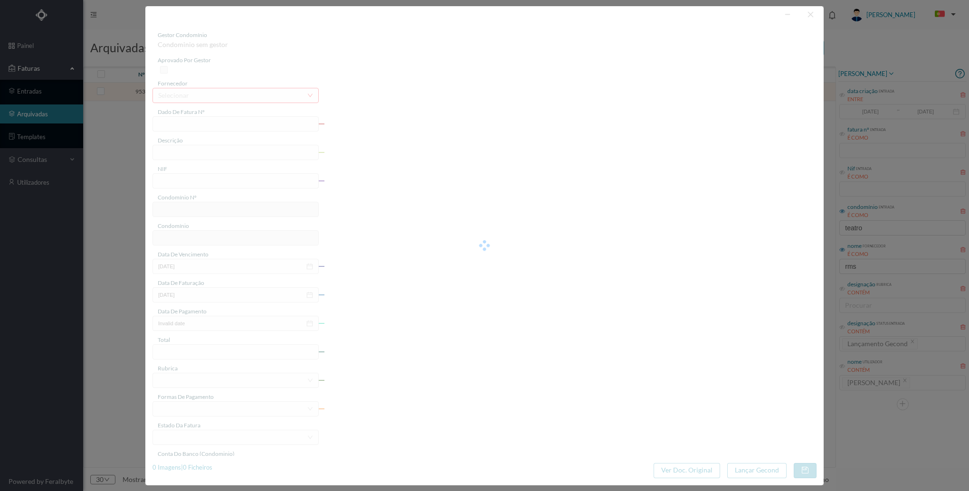
type input "FT FA.2025/161"
type input "SINAL PVC"
type input "901353388"
type input "[DATE]"
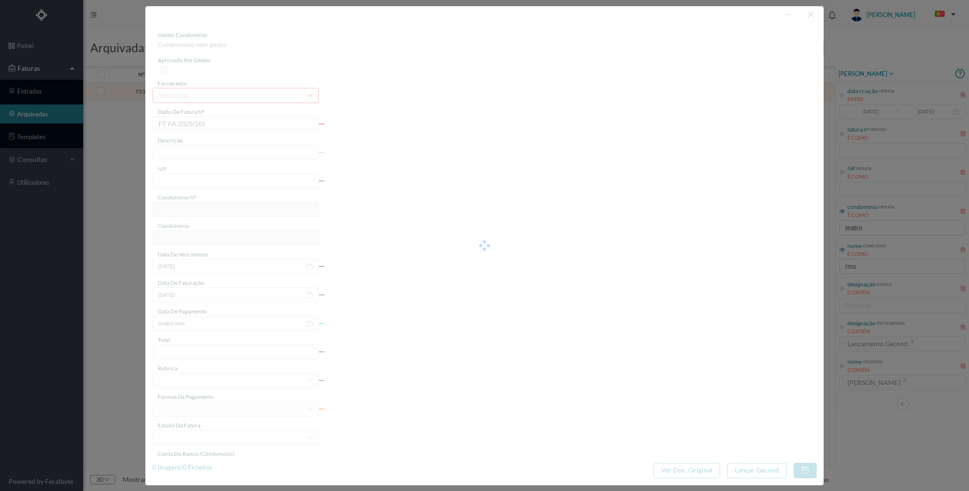
type input "[DATE]"
type input "24.92"
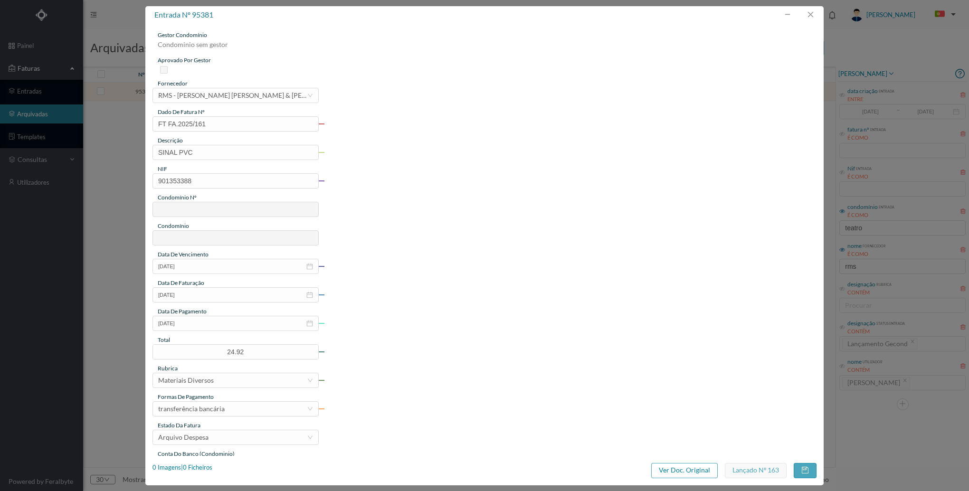
type input "735"
type input "ED. [STREET_ADDRESS]"
